Goal: Information Seeking & Learning: Learn about a topic

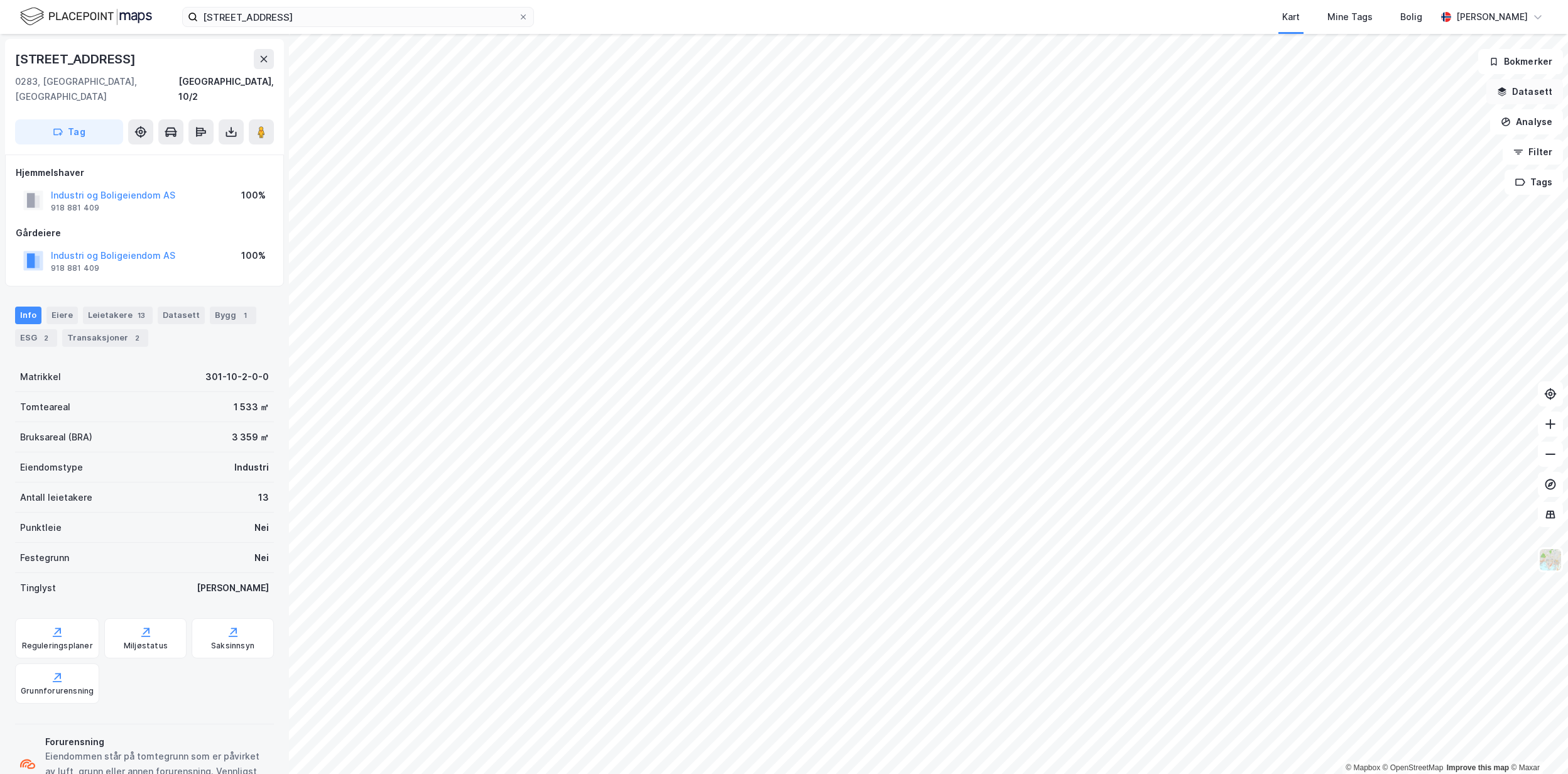
click at [1539, 96] on button "Datasett" at bounding box center [1524, 91] width 77 height 25
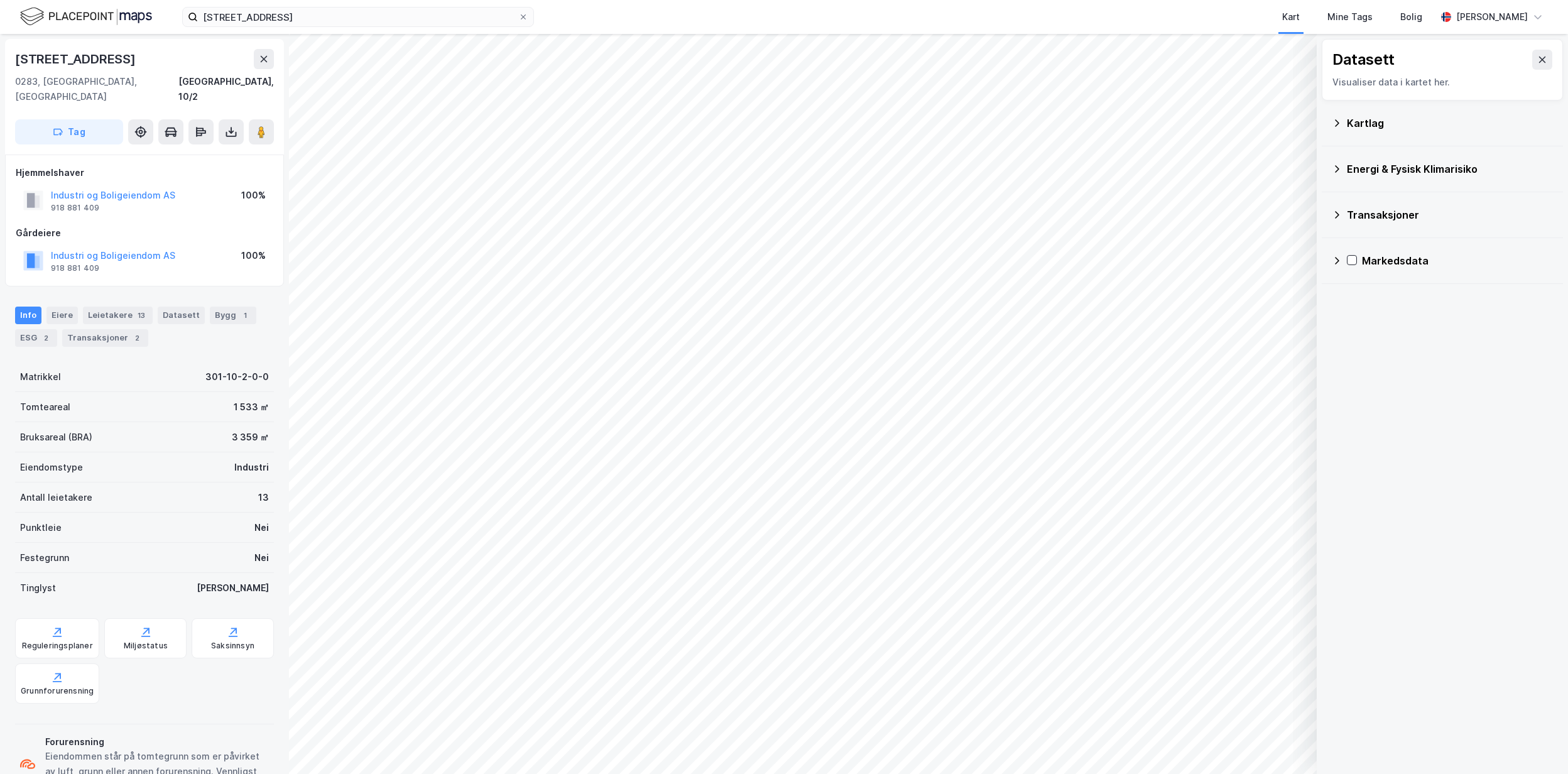
click at [1412, 118] on div "Kartlag" at bounding box center [1450, 123] width 206 height 15
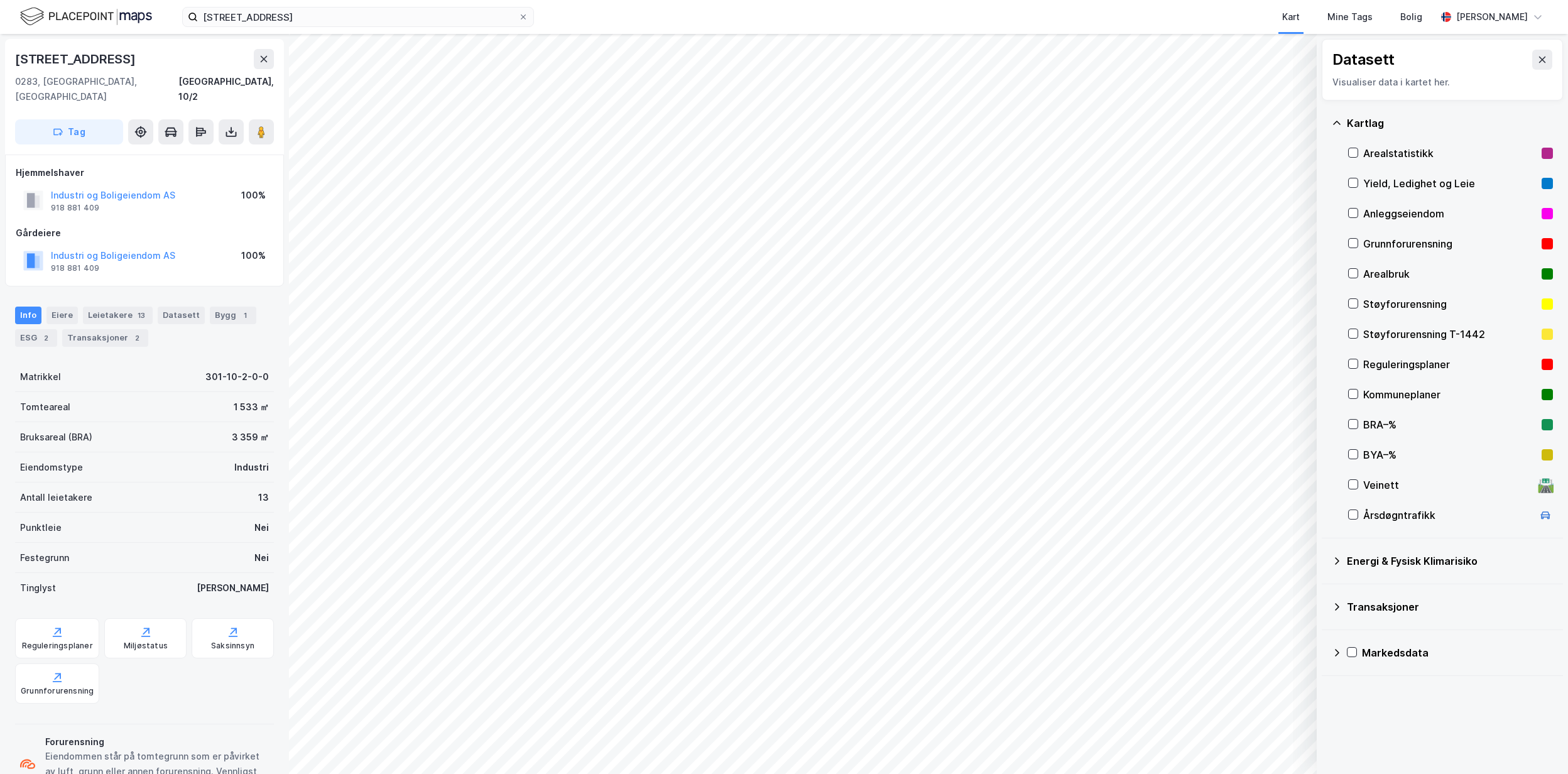
click at [1417, 157] on div "Arealstatistikk" at bounding box center [1450, 152] width 173 height 15
click at [1356, 178] on div at bounding box center [1354, 183] width 10 height 10
click at [216, 306] on div "Bygg 1" at bounding box center [232, 315] width 46 height 17
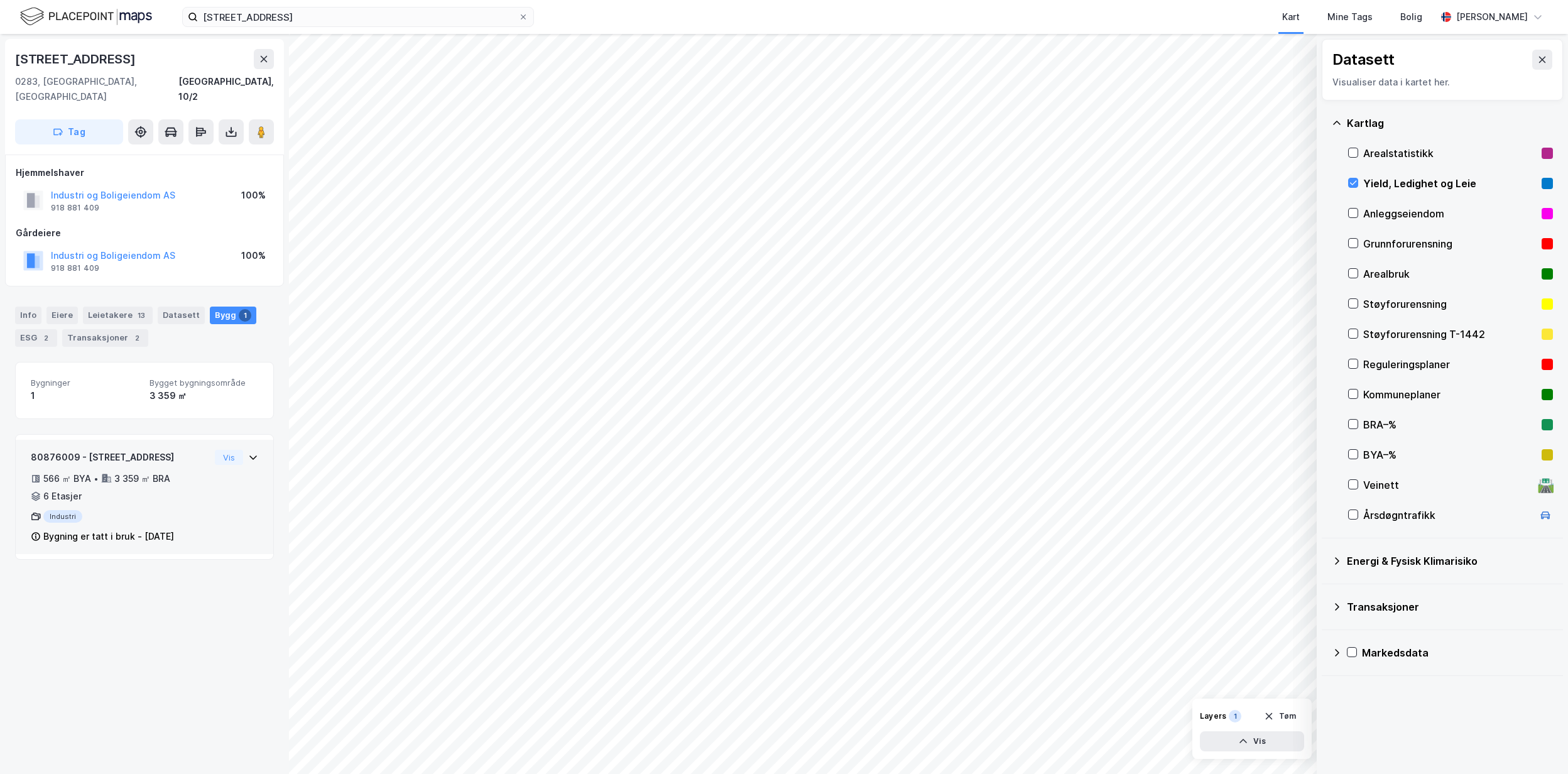
click at [213, 498] on div "80876009 - Lilleakerveien 25 566 ㎡ BYA • 3 359 ㎡ BRA • 6 Etasjer Industri Bygni…" at bounding box center [144, 502] width 227 height 104
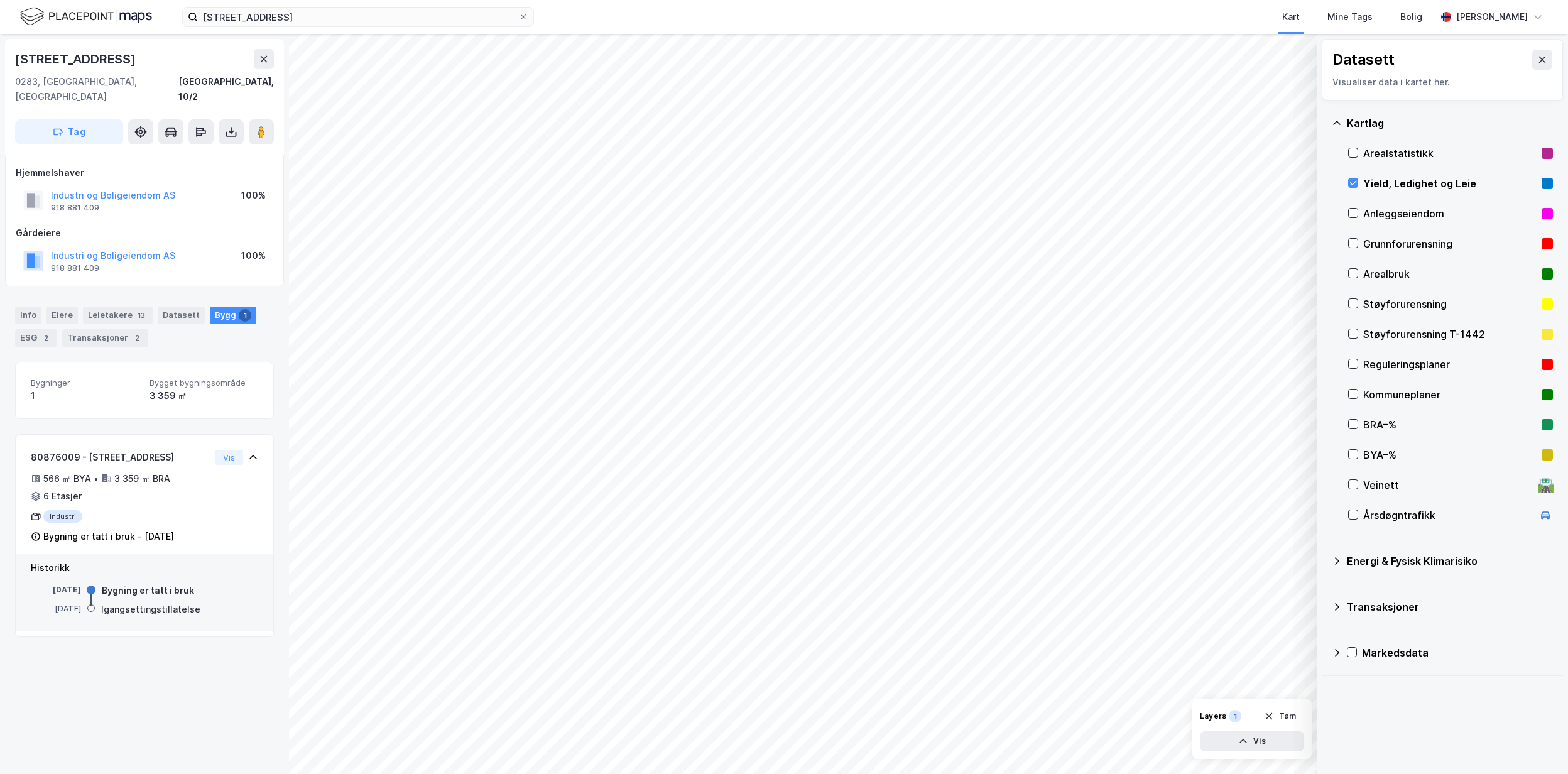
click at [823, 0] on html "[STREET_ADDRESS] Kart Mine Tags Bolig [PERSON_NAME] © Mapbox © OpenStreetMap Im…" at bounding box center [784, 387] width 1568 height 774
click at [347, 227] on button "Mer" at bounding box center [338, 227] width 73 height 20
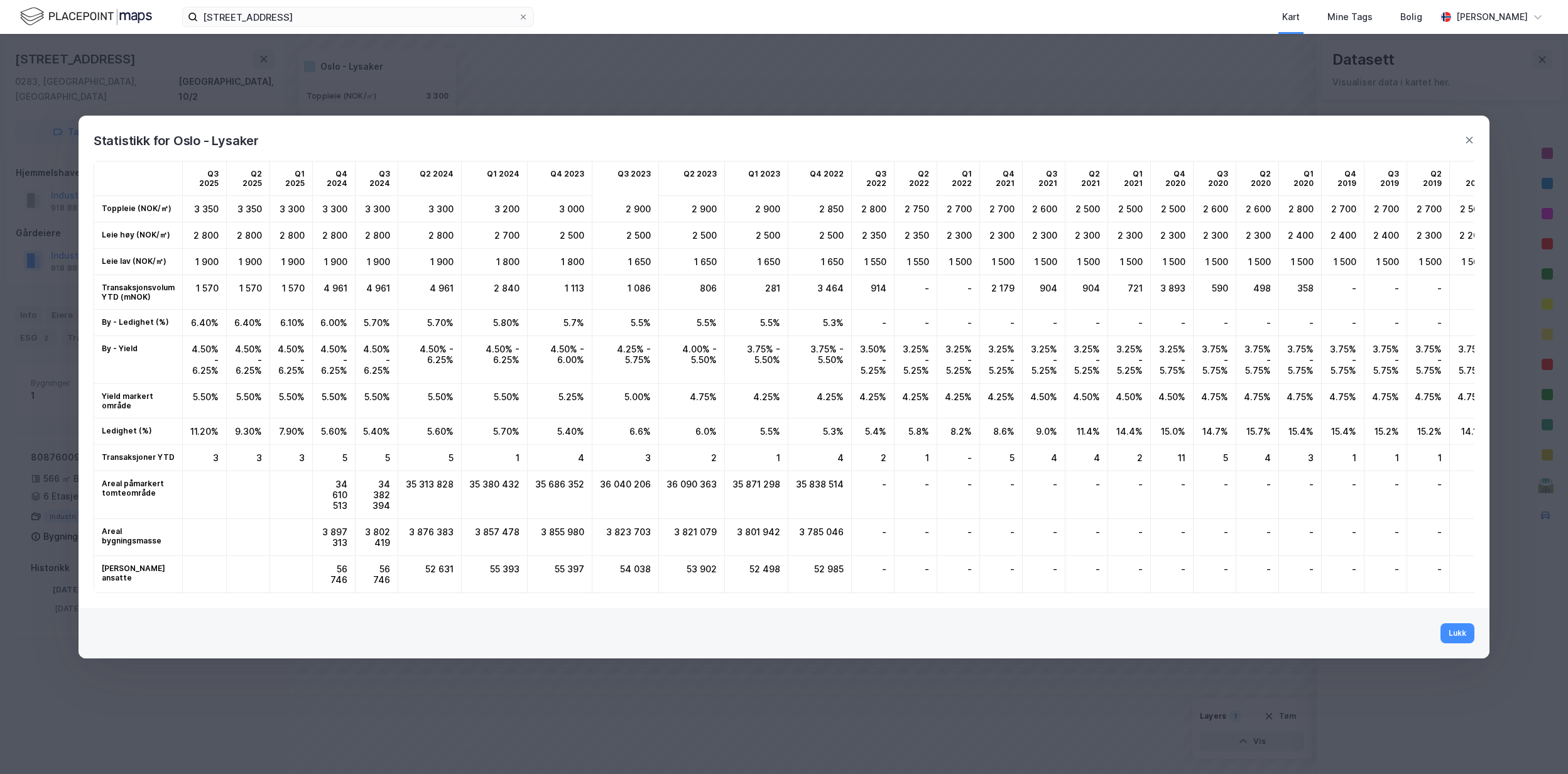
drag, startPoint x: 1470, startPoint y: 636, endPoint x: 37, endPoint y: 430, distance: 1447.7
click at [1470, 636] on button "Lukk" at bounding box center [1457, 633] width 34 height 20
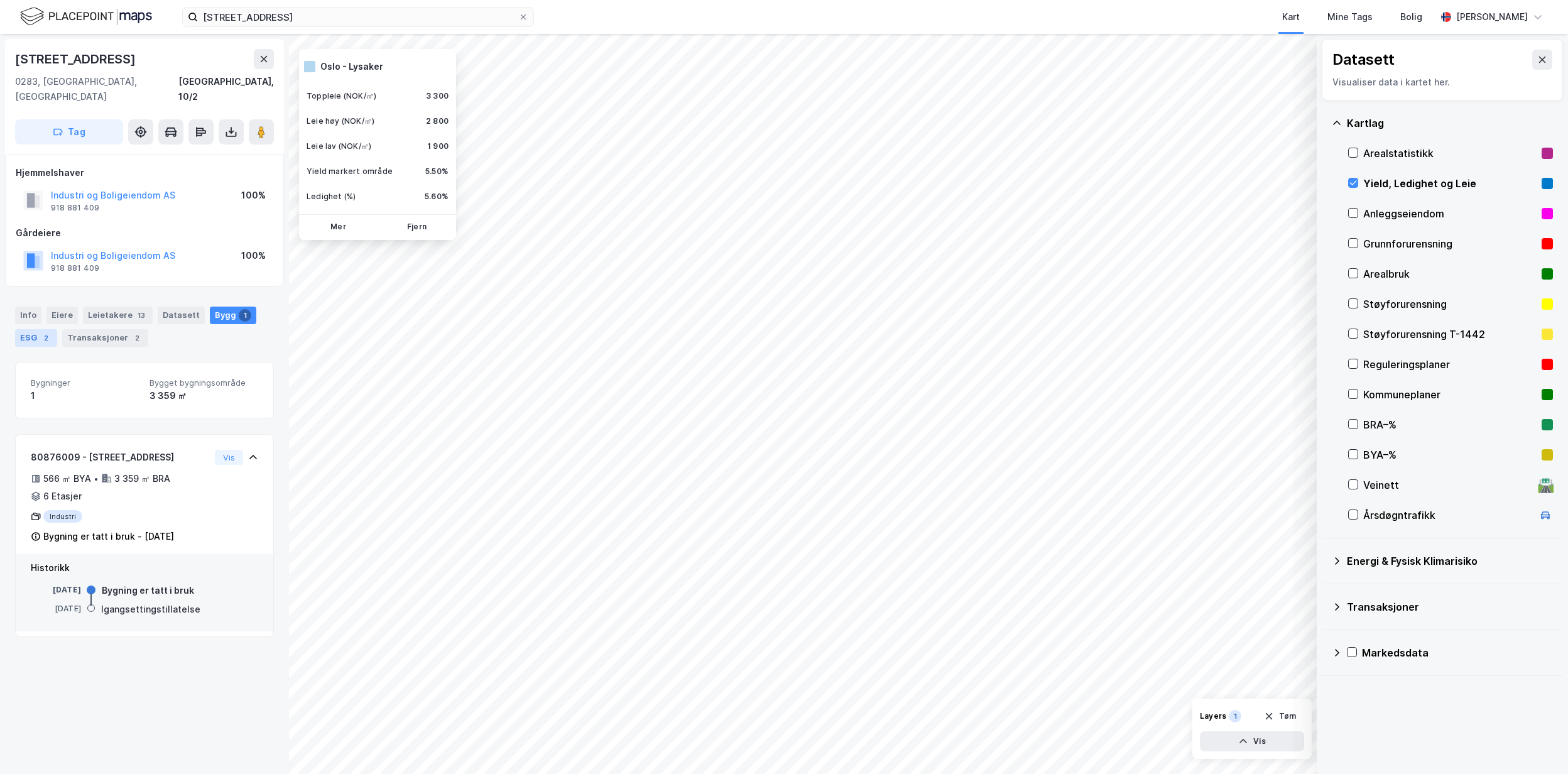
click at [38, 329] on div "ESG 2" at bounding box center [36, 338] width 42 height 17
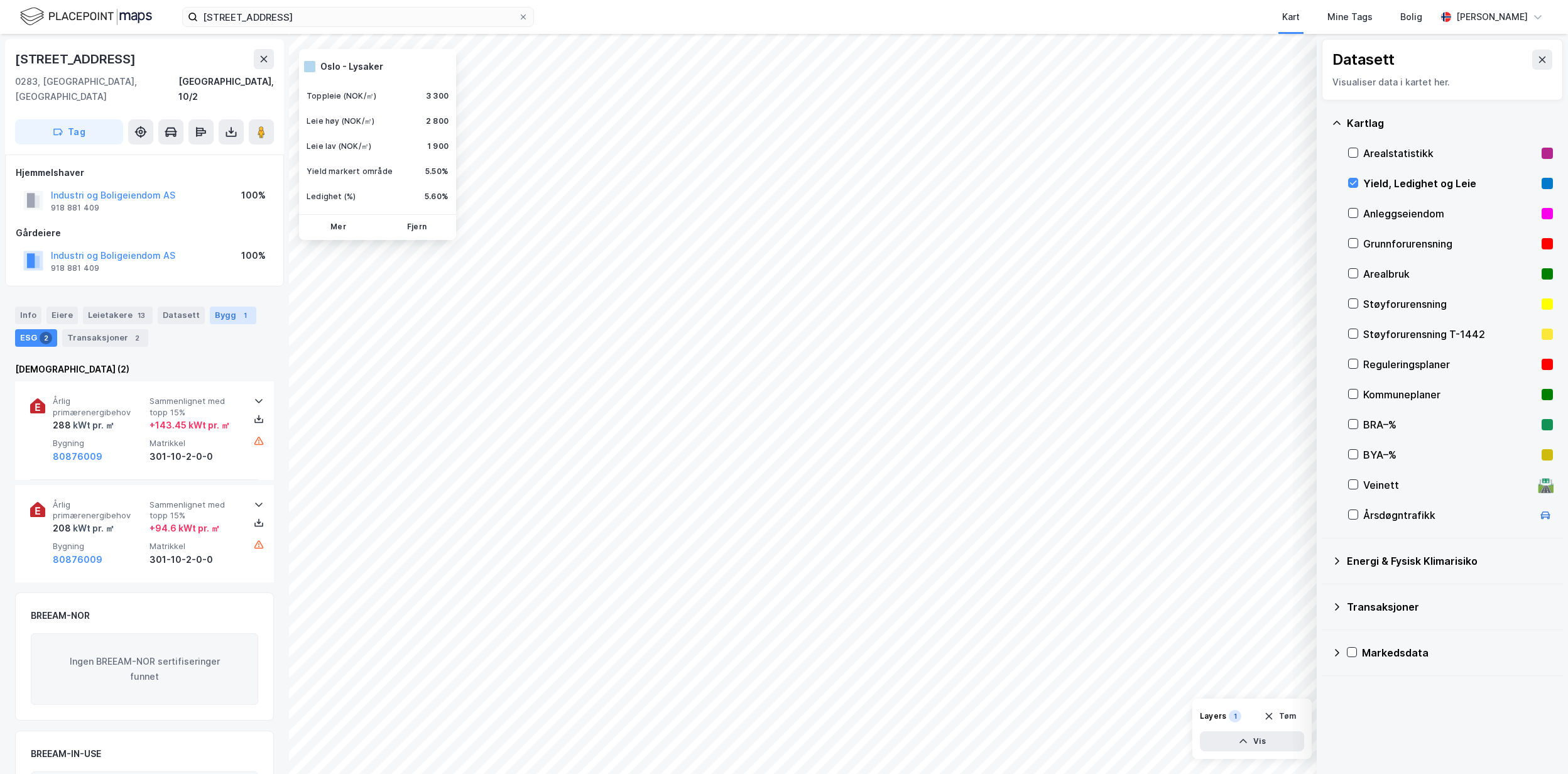
click at [227, 306] on div "Bygg 1" at bounding box center [232, 315] width 46 height 17
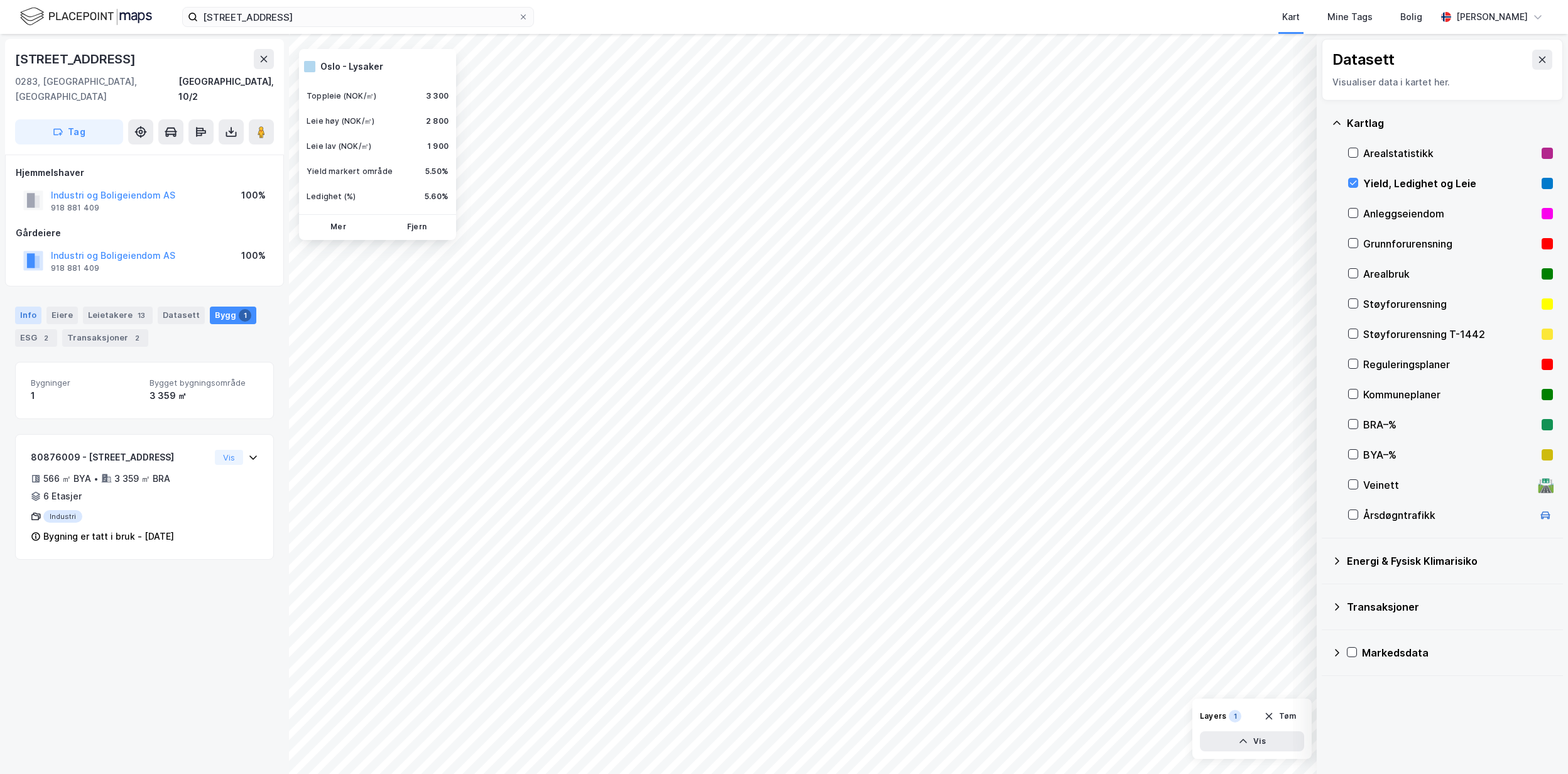
click at [30, 306] on div "Info" at bounding box center [28, 315] width 26 height 17
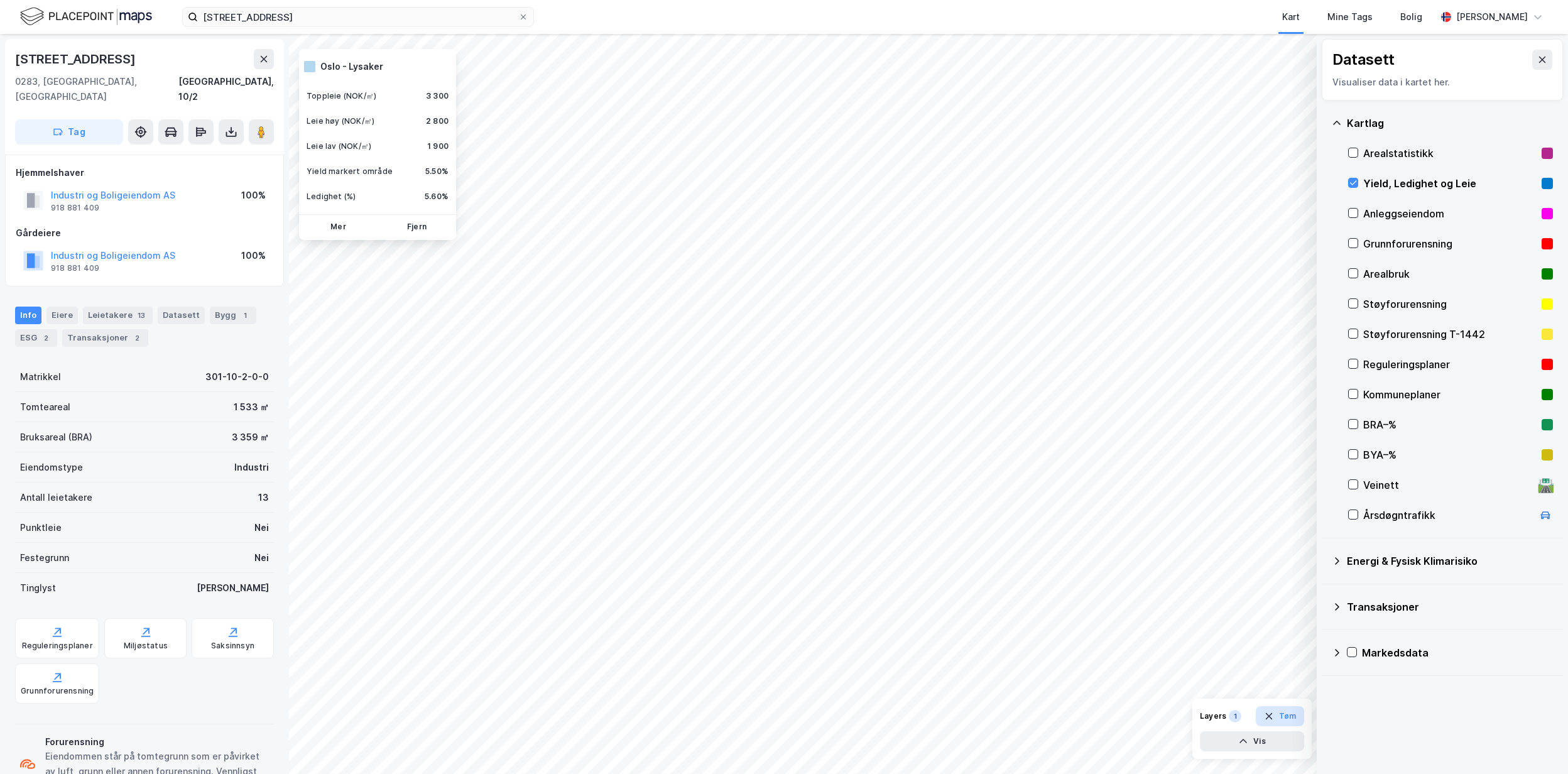
click at [1283, 711] on button "Tøm" at bounding box center [1281, 716] width 49 height 20
click at [66, 623] on div "Reguleringsplaner" at bounding box center [57, 638] width 84 height 40
click at [38, 329] on div "ESG 2" at bounding box center [36, 338] width 42 height 17
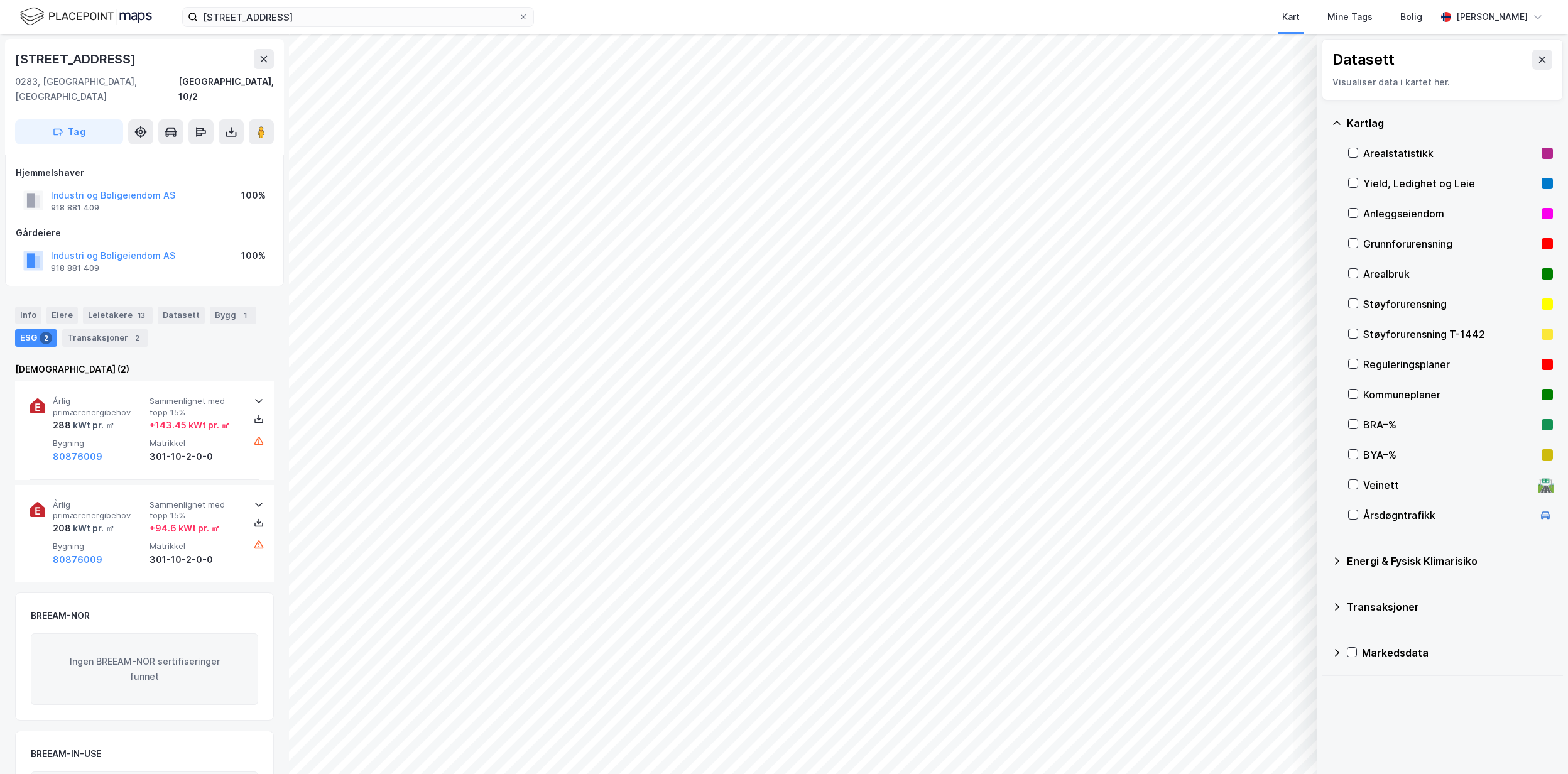
click at [130, 54] on div "[STREET_ADDRESS]" at bounding box center [144, 58] width 259 height 20
drag, startPoint x: 118, startPoint y: 62, endPoint x: 16, endPoint y: 65, distance: 102.0
click at [16, 65] on div "[STREET_ADDRESS]" at bounding box center [144, 58] width 259 height 20
copy div "[STREET_ADDRESS]"
click at [29, 306] on div "Info" at bounding box center [28, 315] width 26 height 17
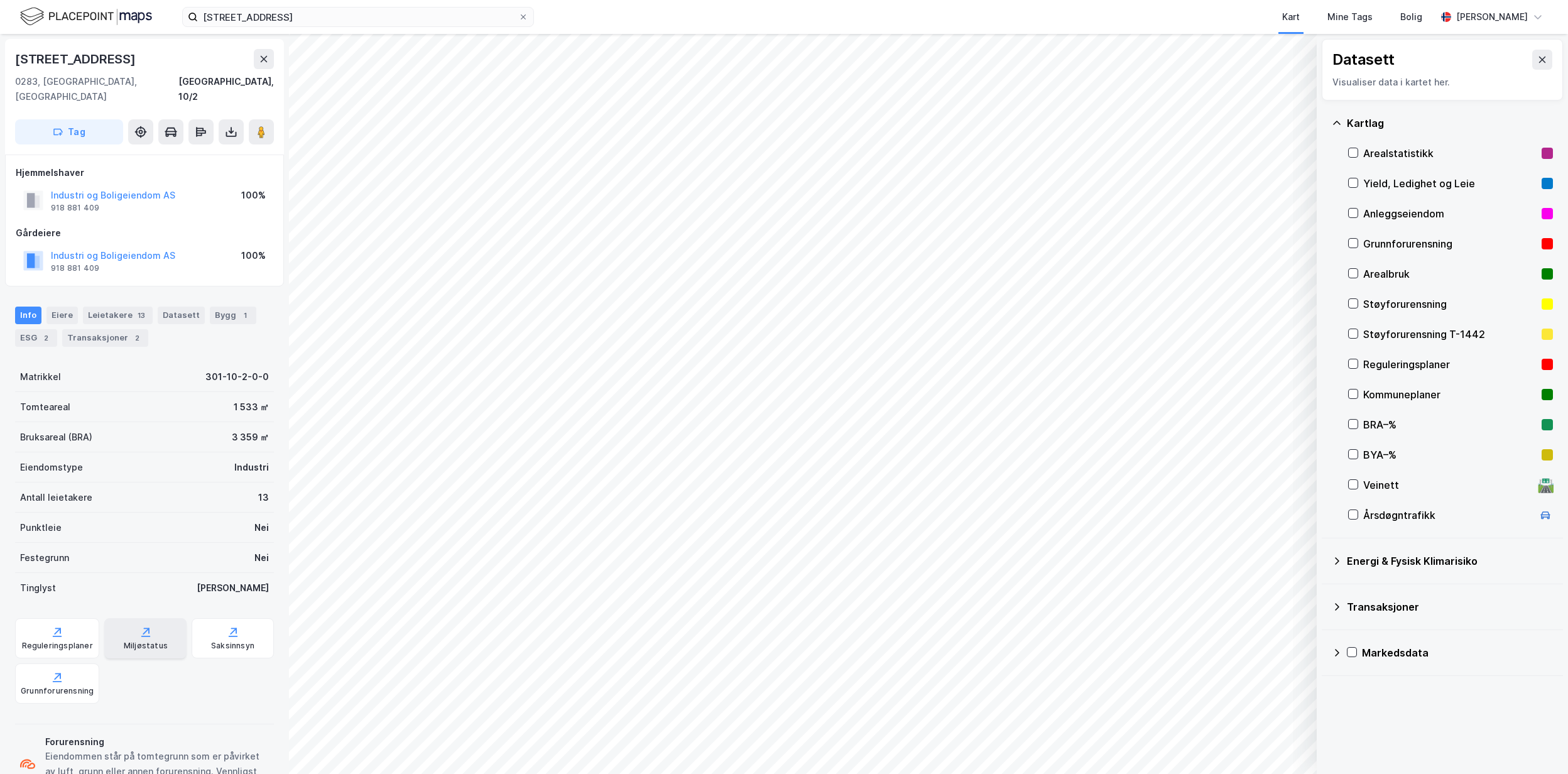
click at [172, 618] on div "Miljøstatus" at bounding box center [145, 638] width 83 height 40
